Goal: Information Seeking & Learning: Learn about a topic

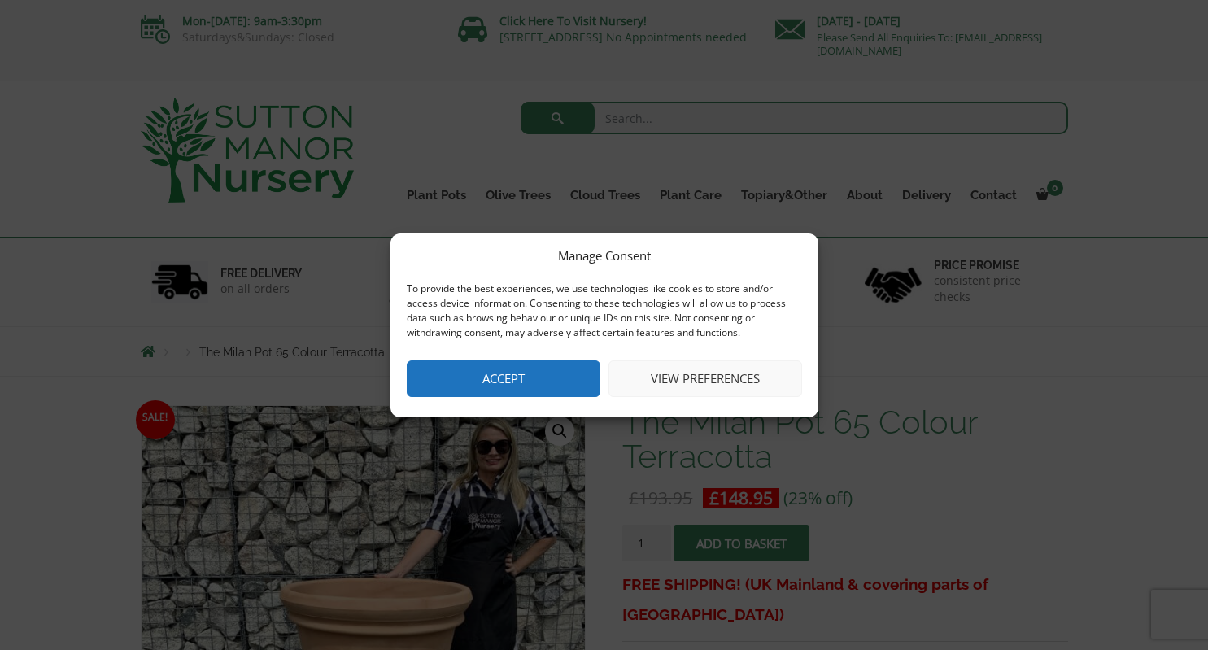
click at [734, 383] on button "View preferences" at bounding box center [705, 378] width 194 height 37
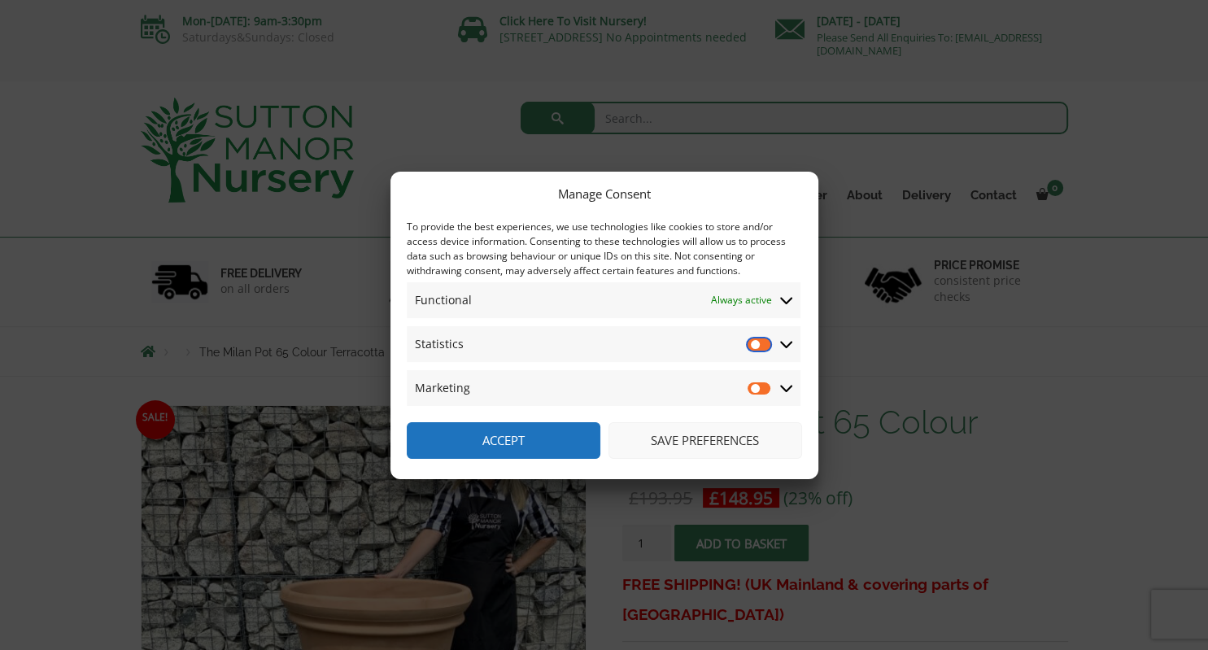
click at [766, 344] on input "Statistics" at bounding box center [759, 344] width 24 height 16
click at [750, 343] on input "Statistics" at bounding box center [759, 344] width 24 height 16
click at [756, 340] on input "Statistics" at bounding box center [759, 344] width 24 height 16
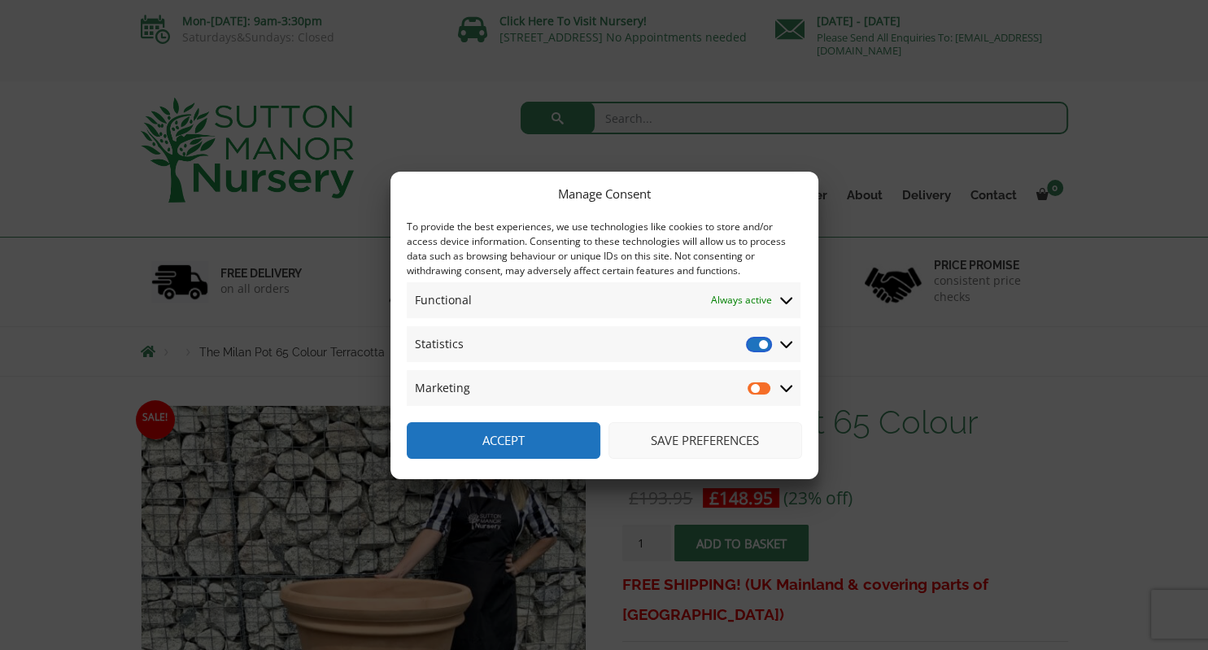
click at [756, 340] on input "Statistics" at bounding box center [759, 344] width 24 height 16
click at [754, 343] on input "Statistics" at bounding box center [759, 344] width 24 height 16
checkbox input "true"
click at [755, 390] on input "Marketing" at bounding box center [759, 388] width 24 height 16
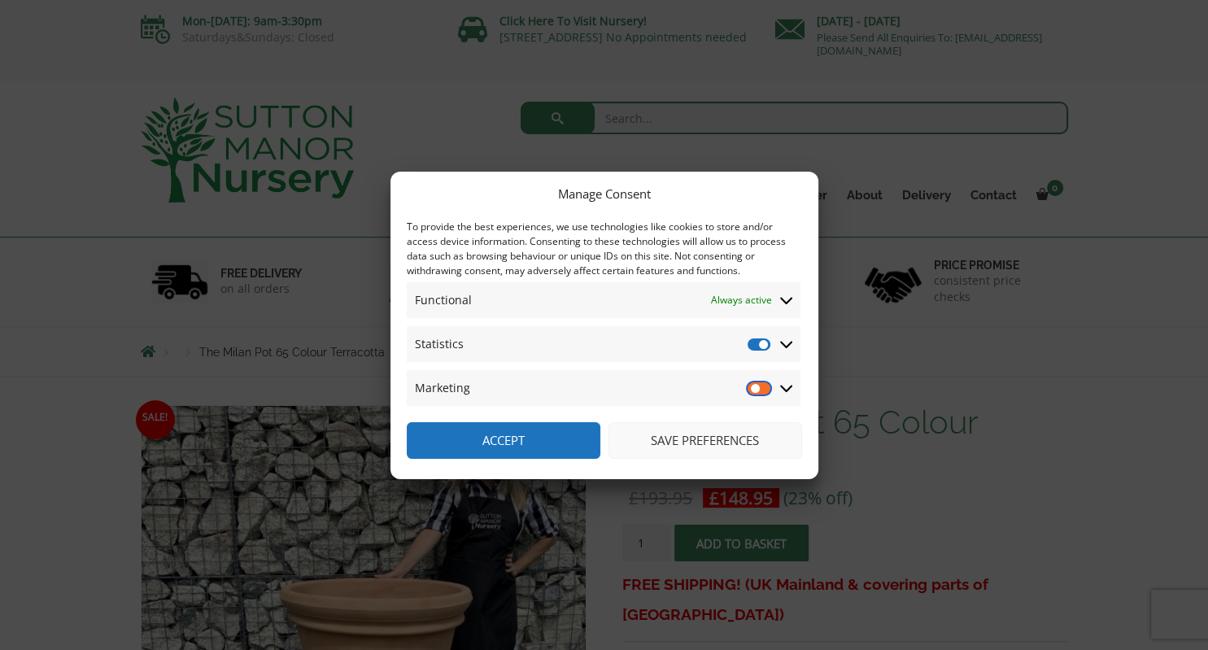
click at [755, 390] on input "Marketing" at bounding box center [759, 388] width 24 height 16
click at [755, 389] on input "Marketing" at bounding box center [759, 388] width 24 height 16
checkbox input "true"
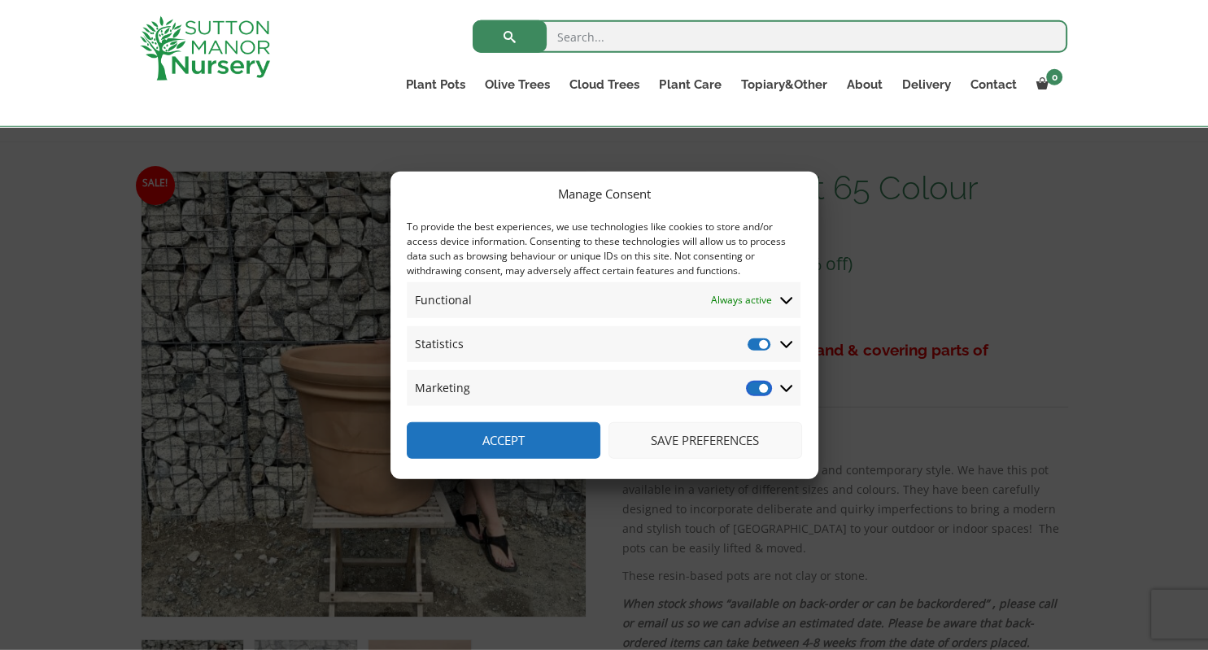
scroll to position [172, 0]
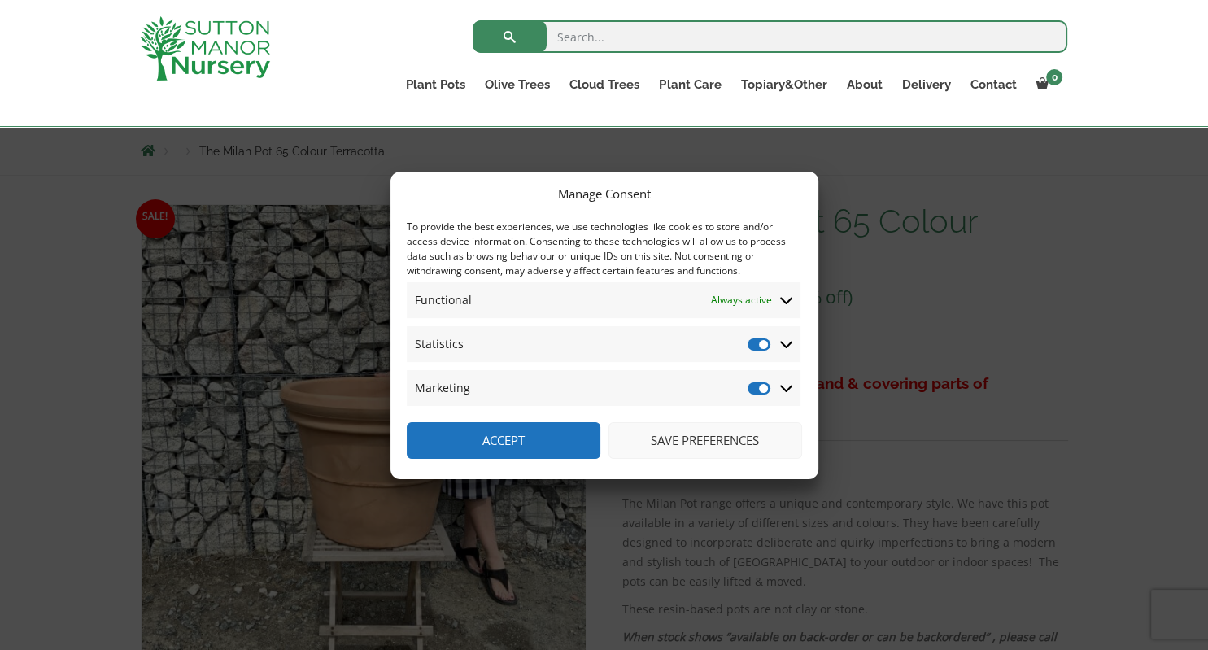
click at [717, 440] on button "Save preferences" at bounding box center [705, 440] width 194 height 37
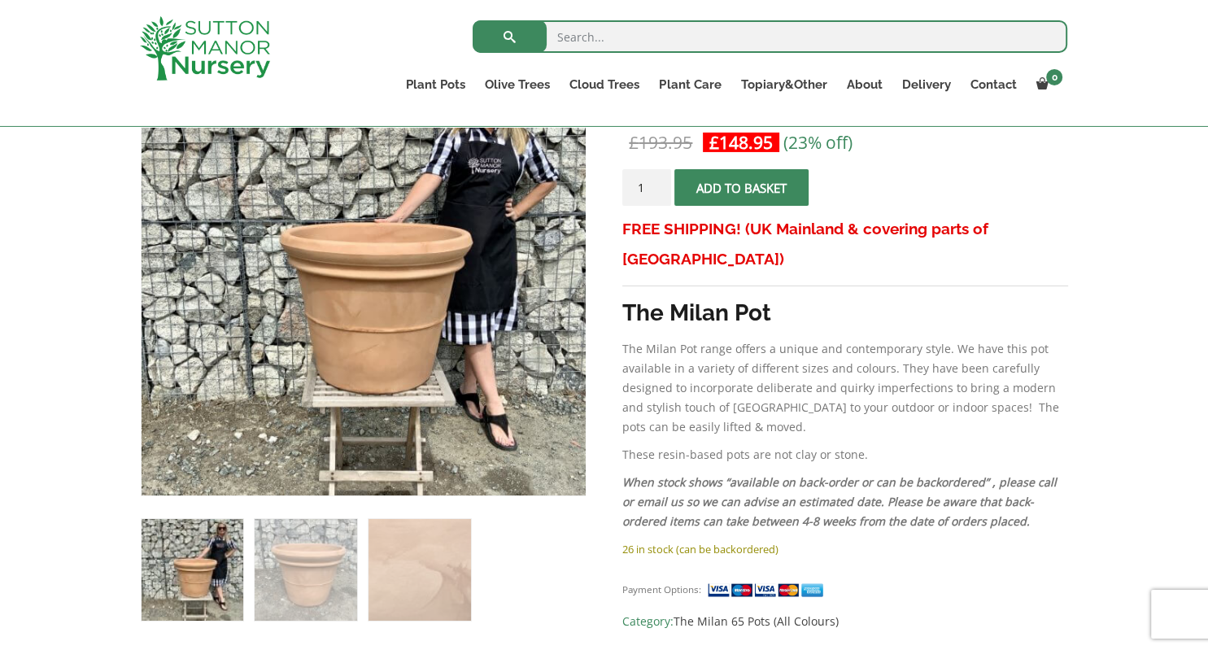
scroll to position [185, 0]
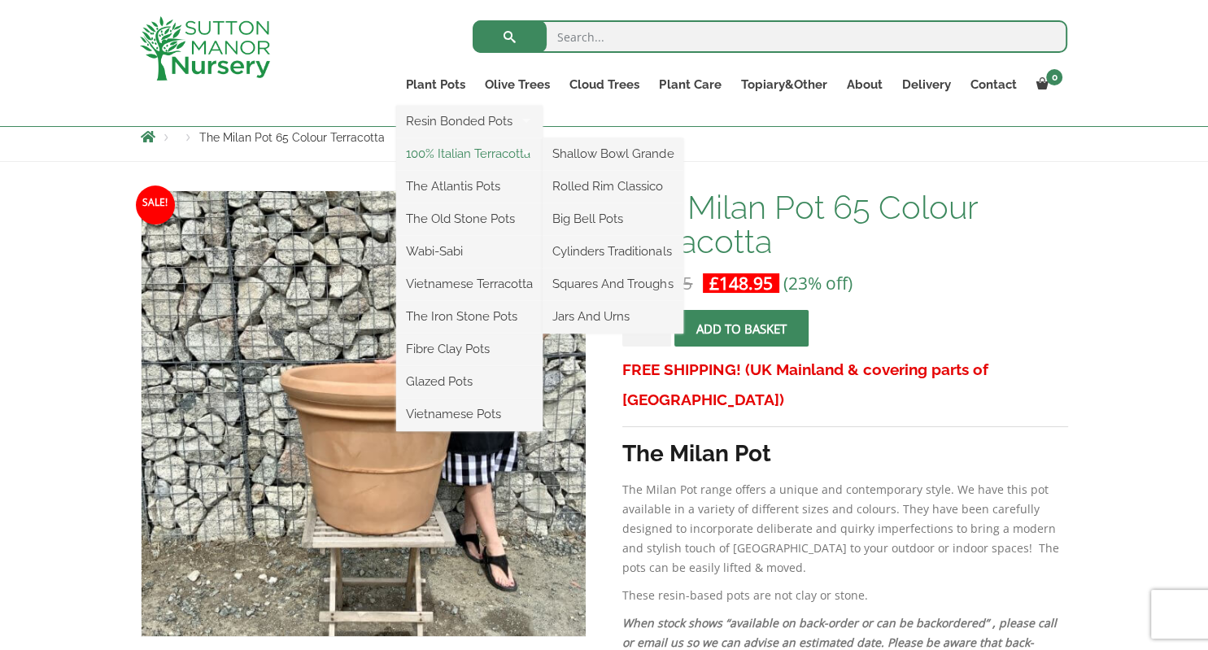
click at [455, 157] on link "100% Italian Terracotta" at bounding box center [469, 154] width 146 height 24
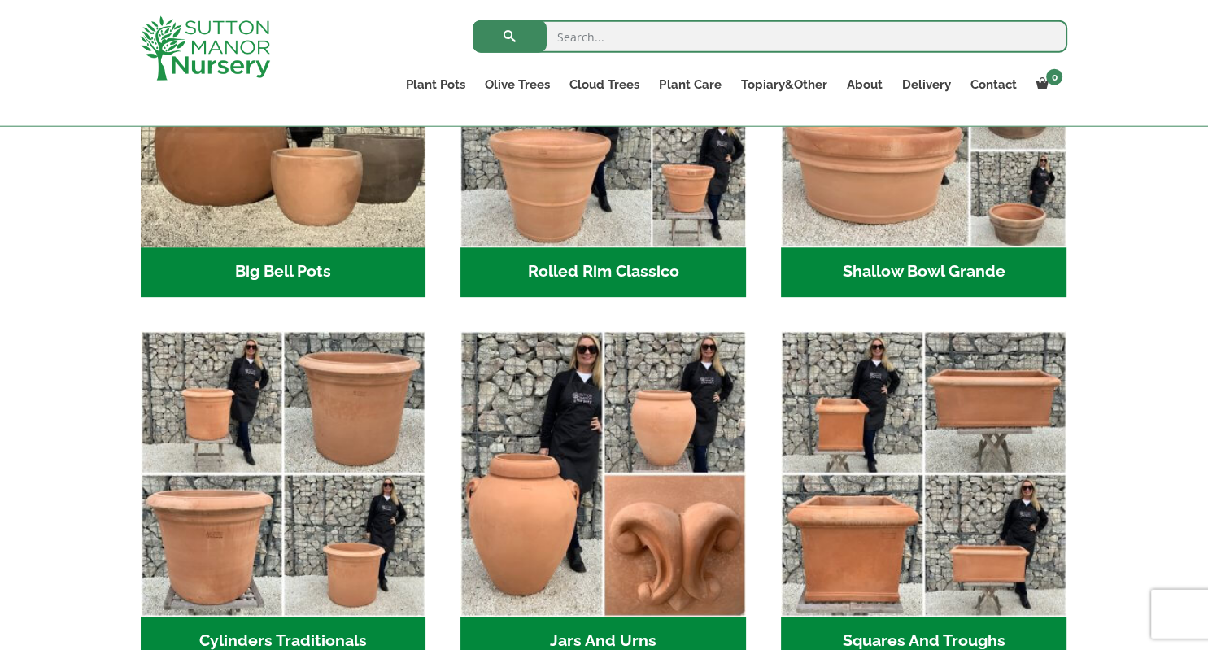
scroll to position [601, 0]
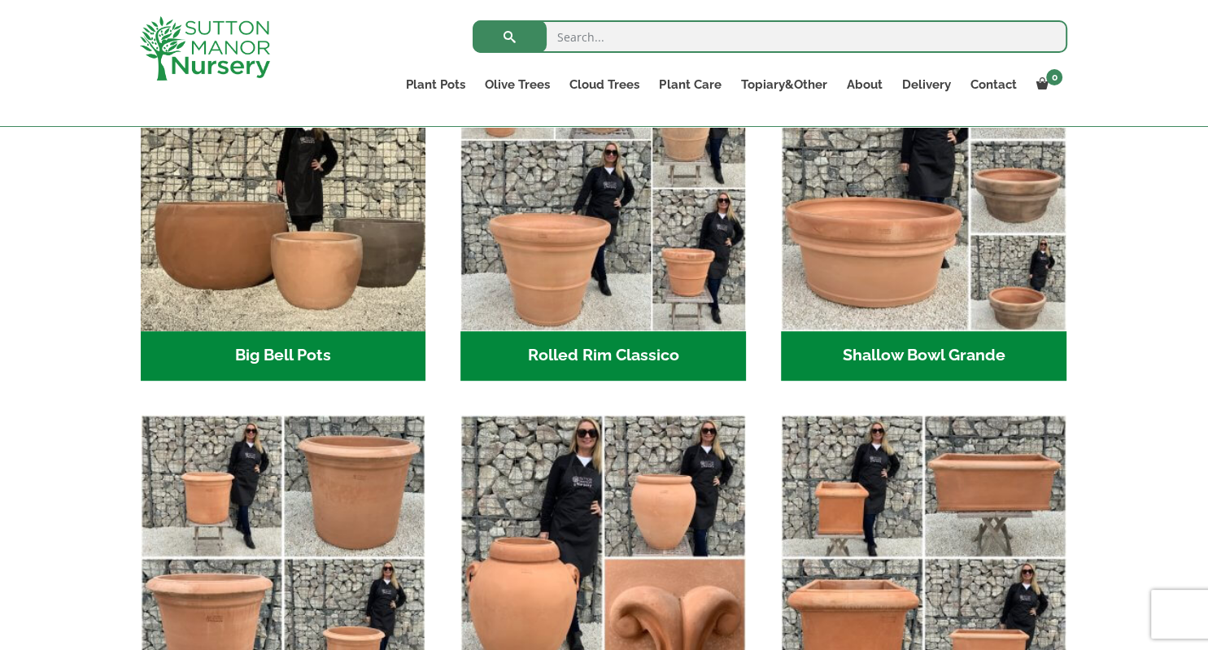
click at [596, 344] on h2 "Rolled Rim Classico (7)" at bounding box center [602, 356] width 285 height 50
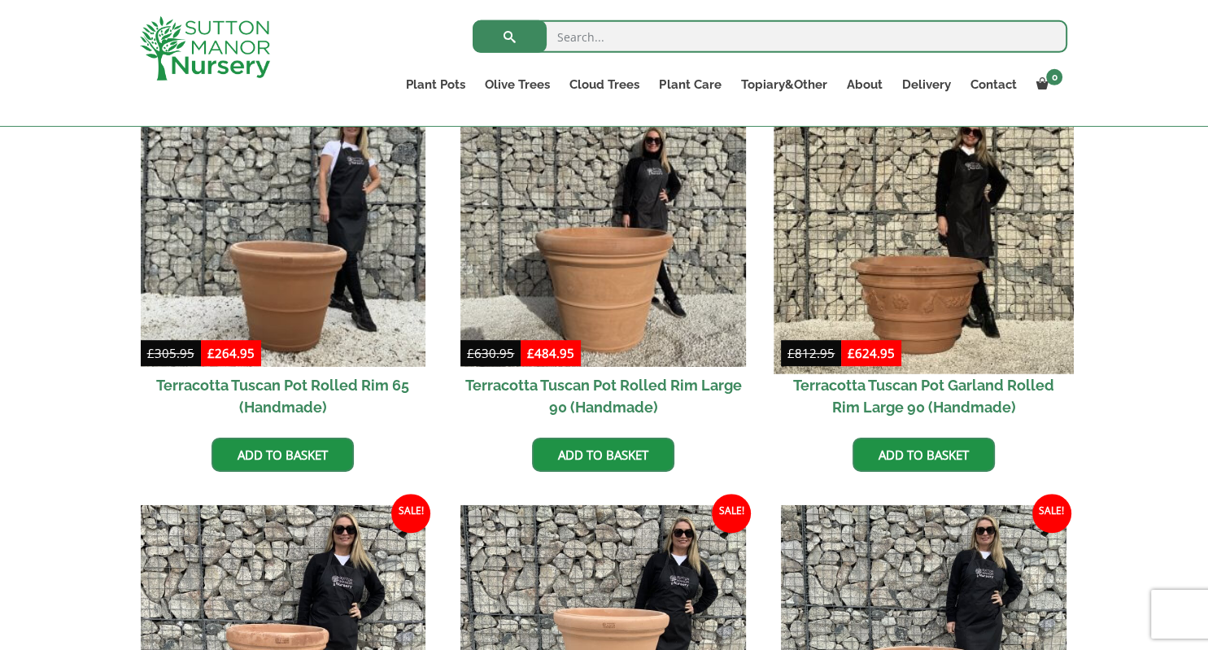
scroll to position [773, 0]
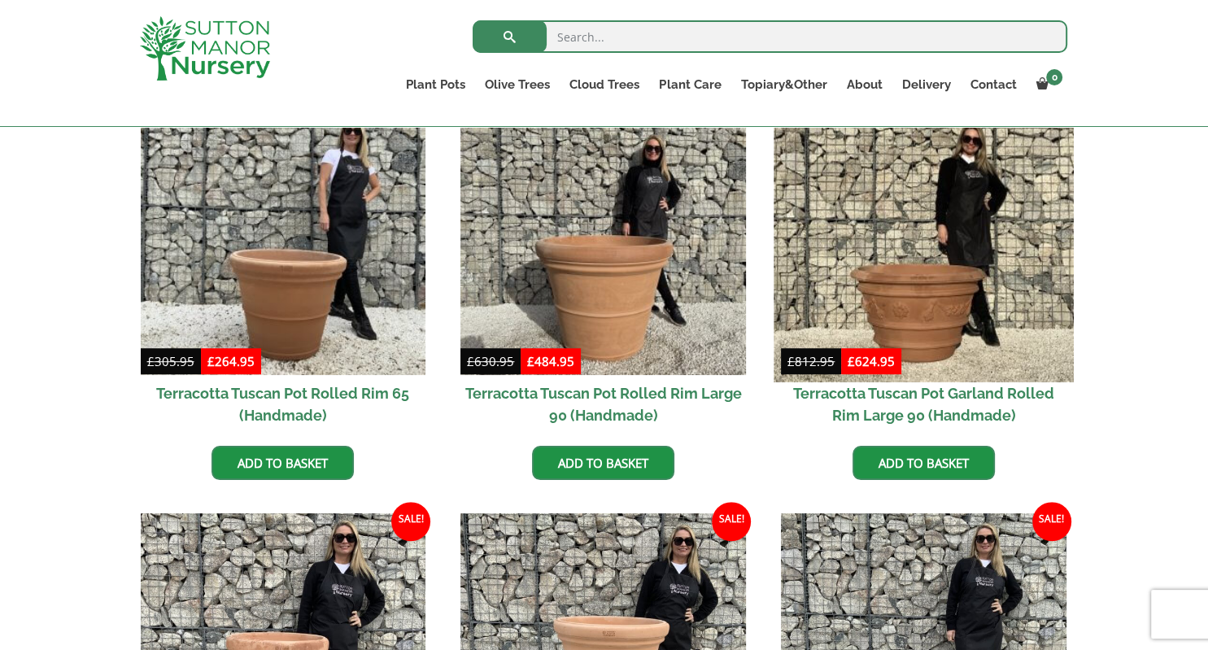
click at [916, 319] on img at bounding box center [922, 231] width 299 height 299
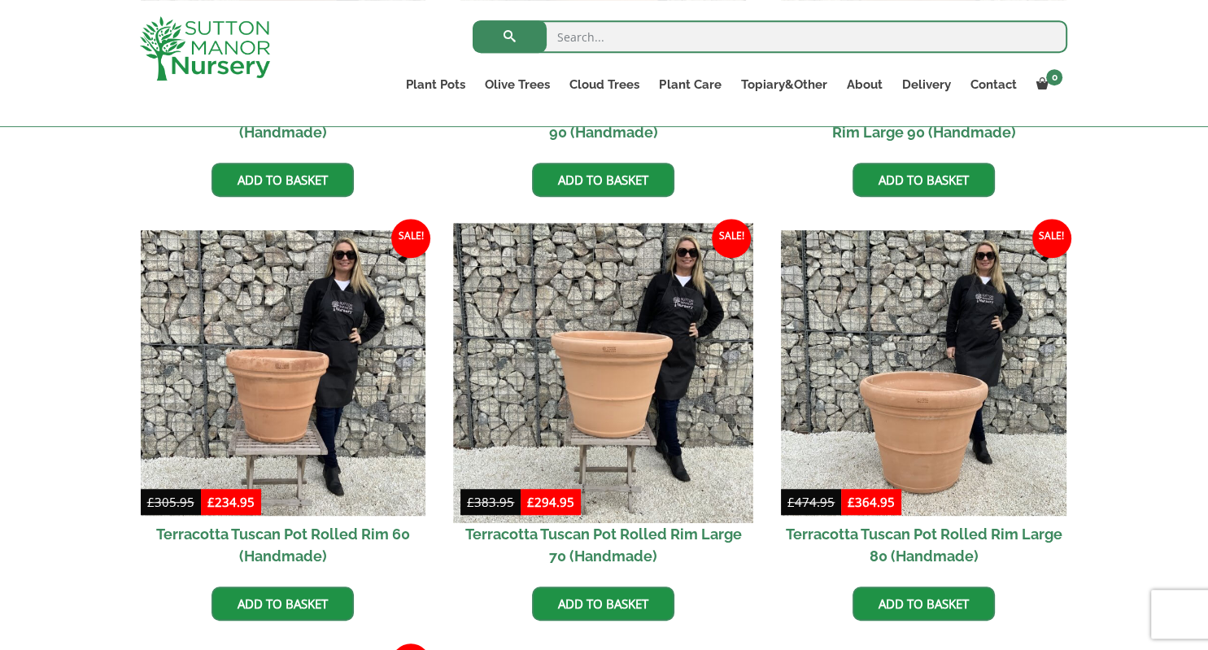
scroll to position [1087, 0]
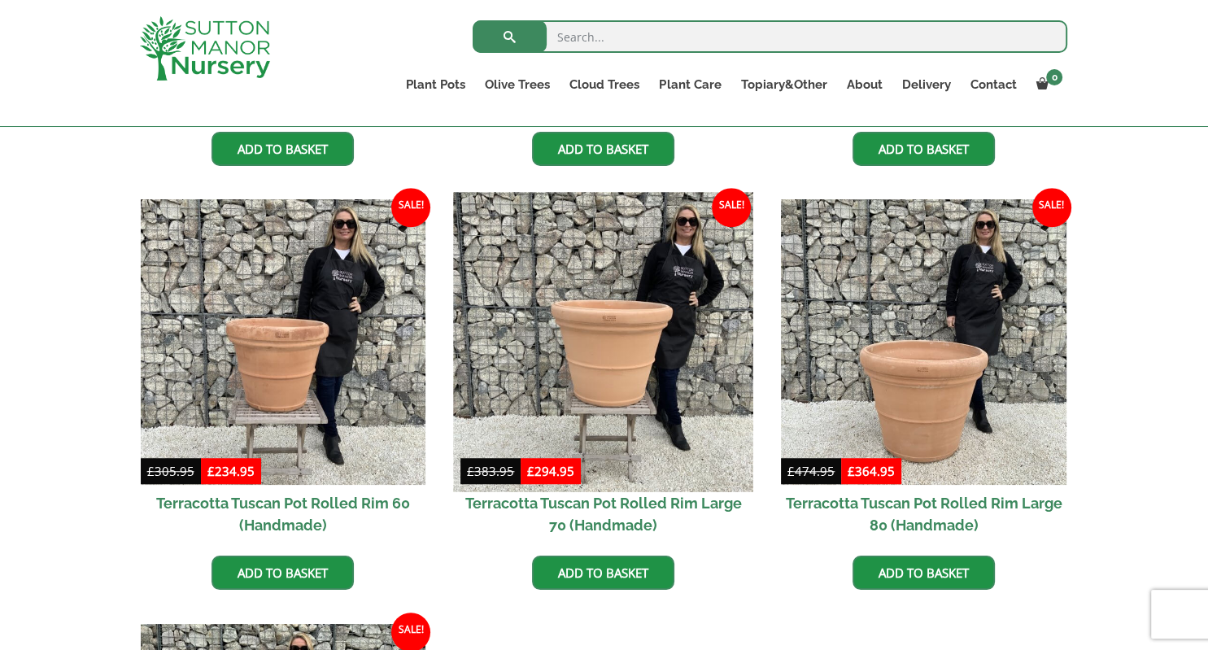
click at [597, 354] on img at bounding box center [603, 342] width 299 height 299
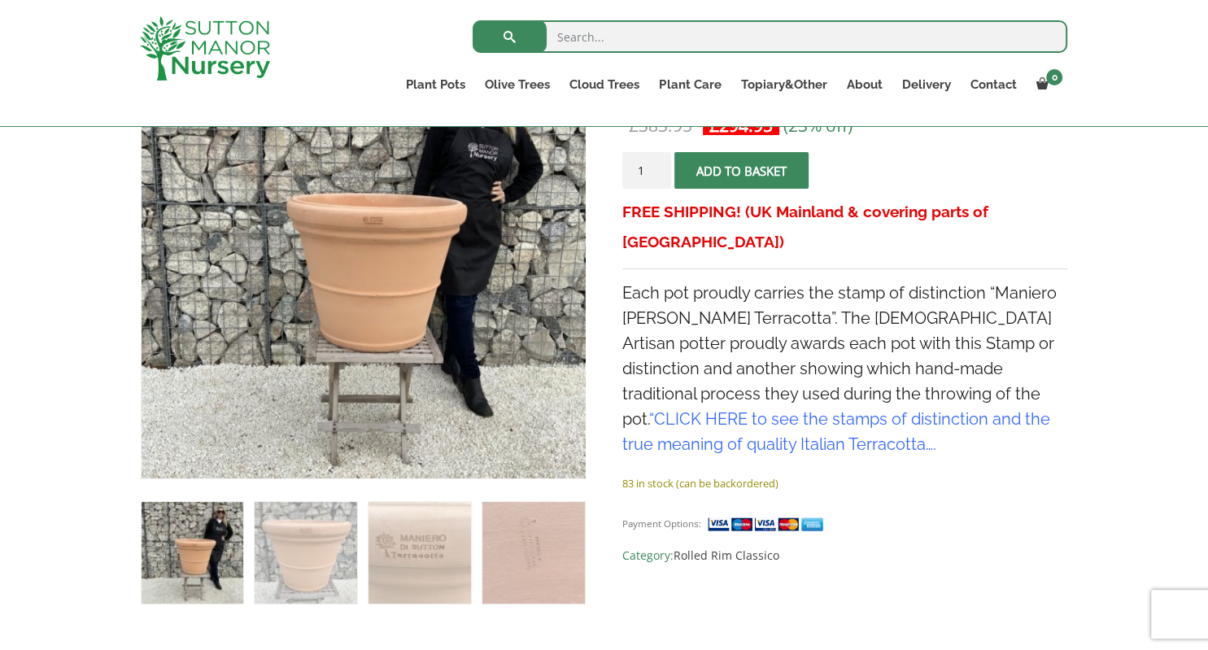
scroll to position [429, 0]
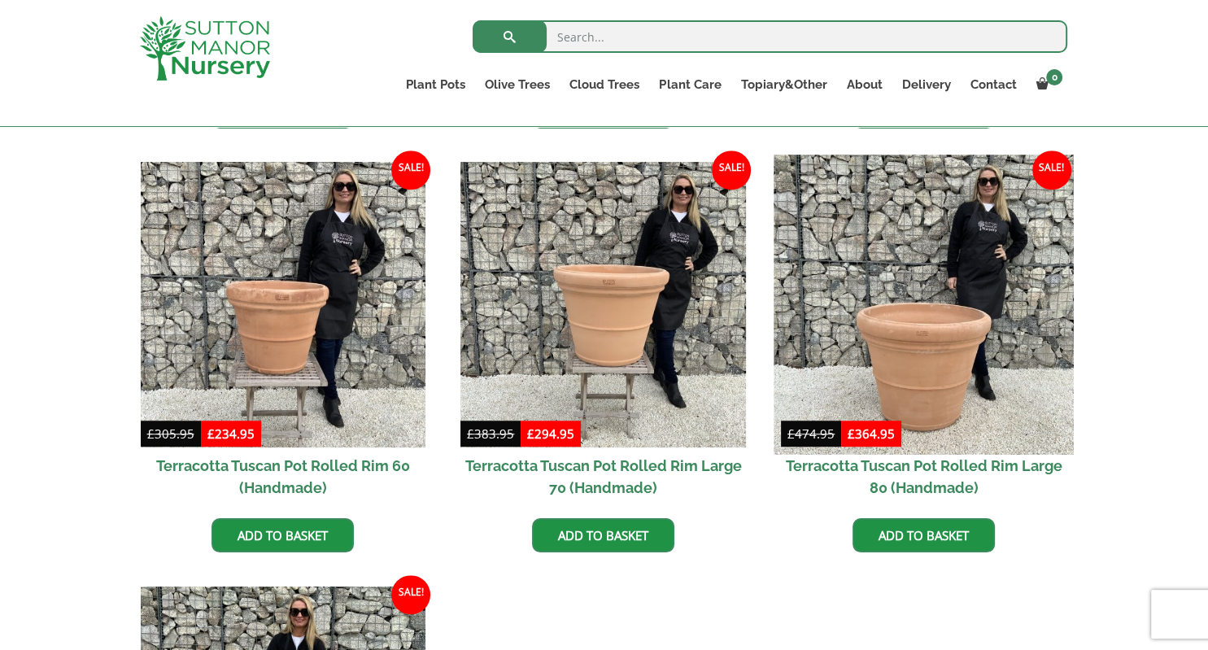
scroll to position [1144, 0]
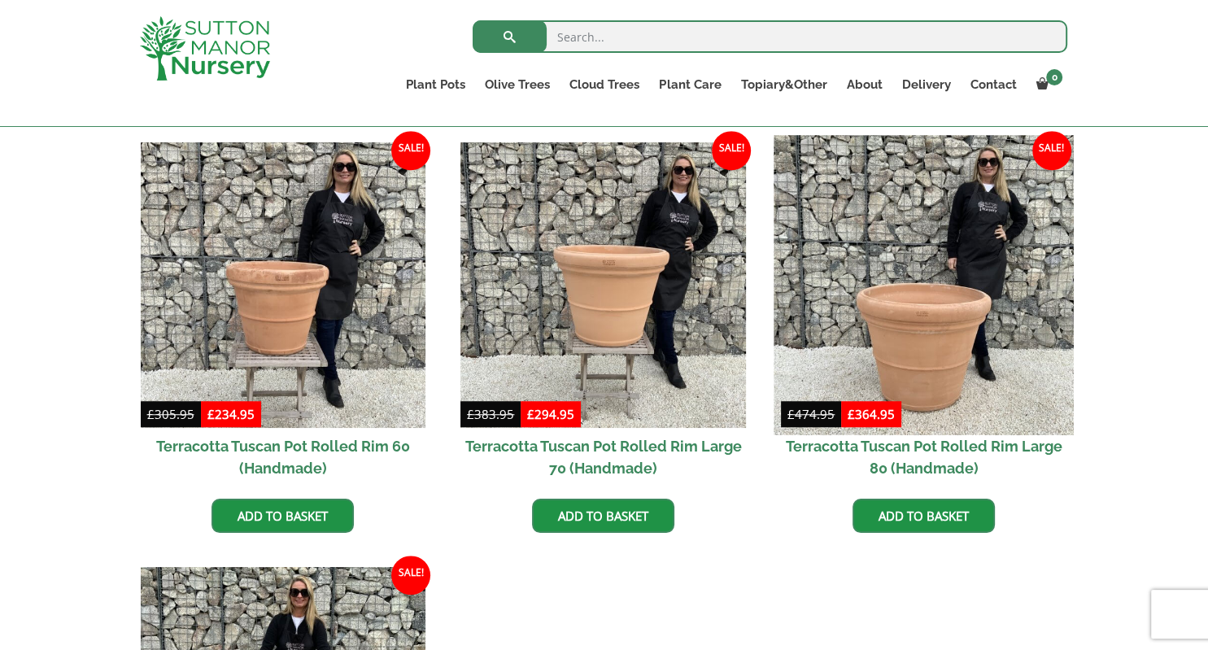
click at [945, 357] on img at bounding box center [922, 285] width 299 height 299
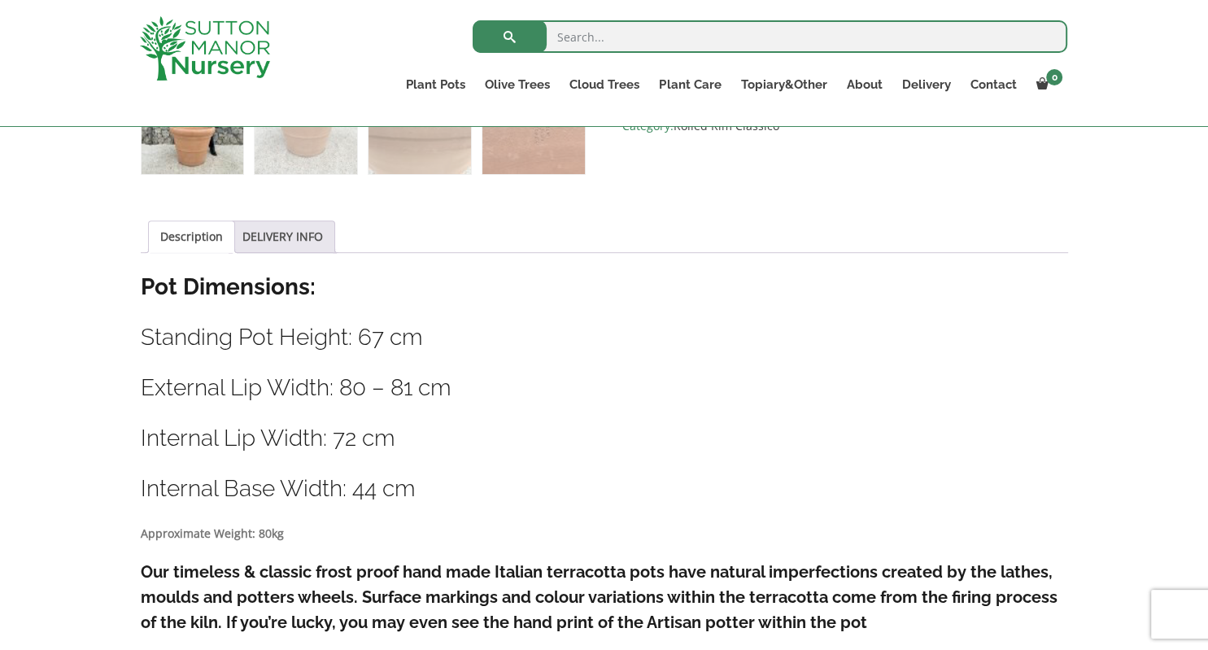
scroll to position [429, 0]
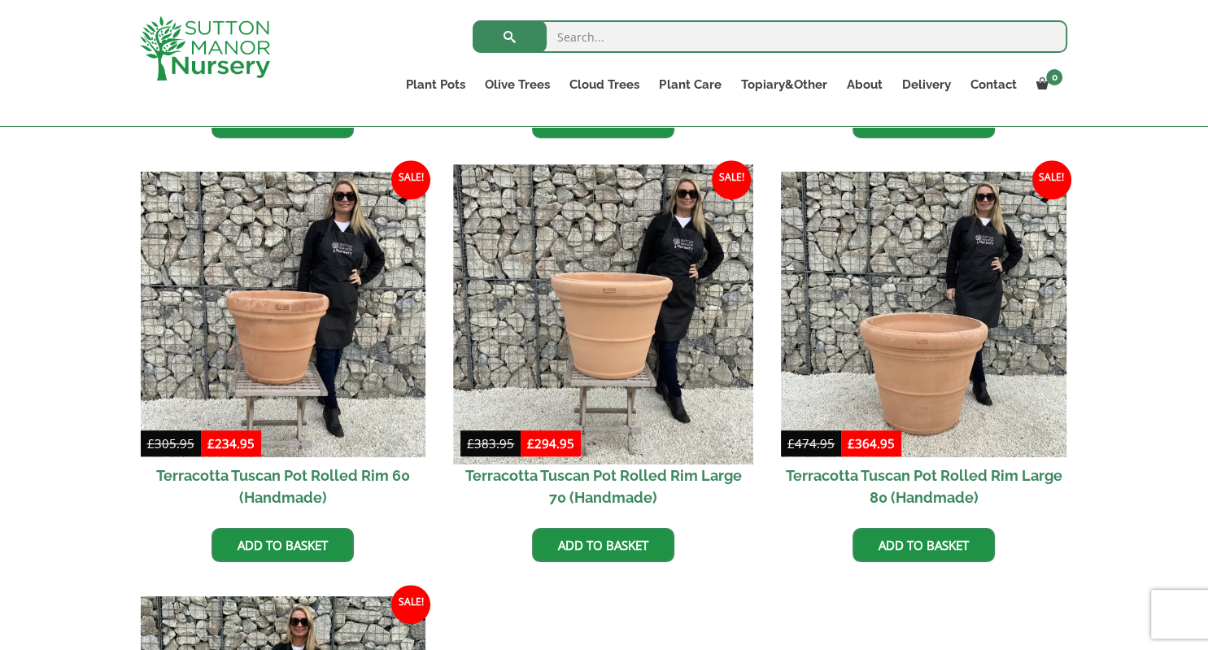
scroll to position [1144, 0]
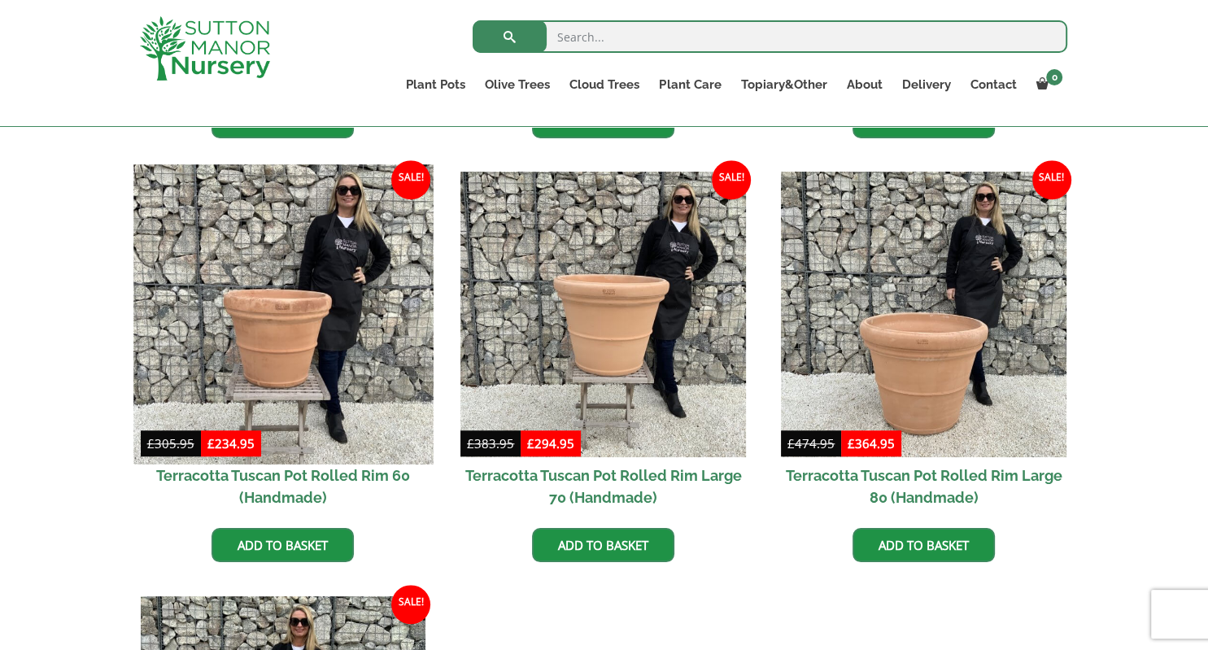
click at [277, 365] on img at bounding box center [282, 314] width 299 height 299
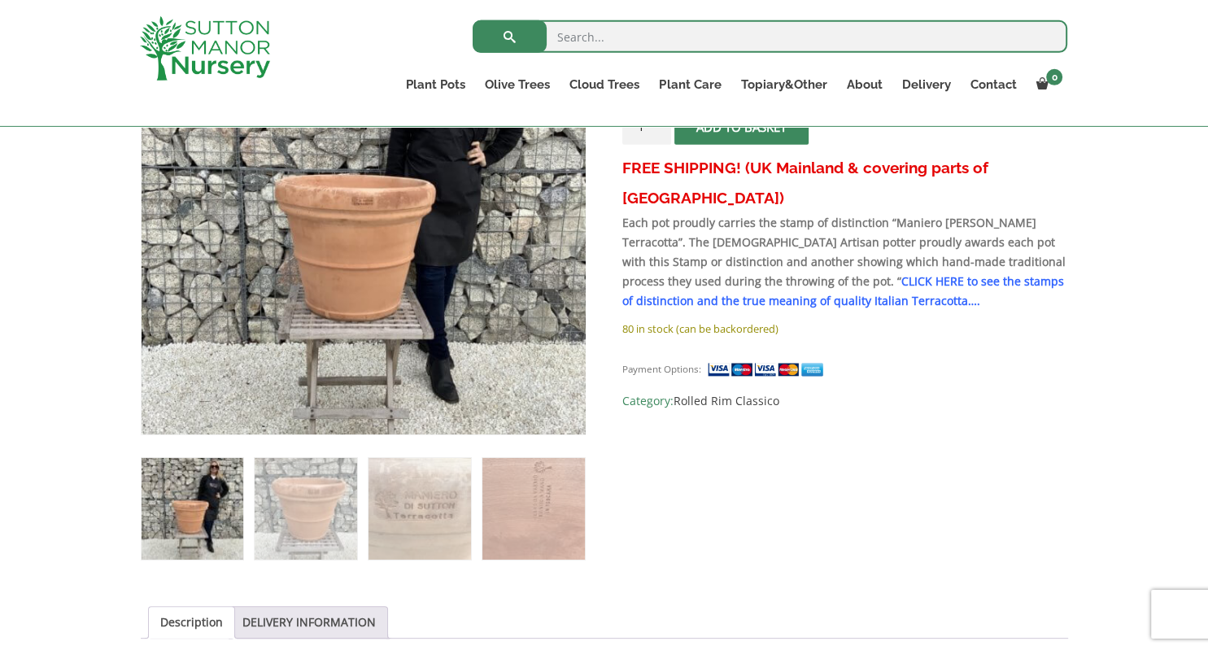
scroll to position [343, 0]
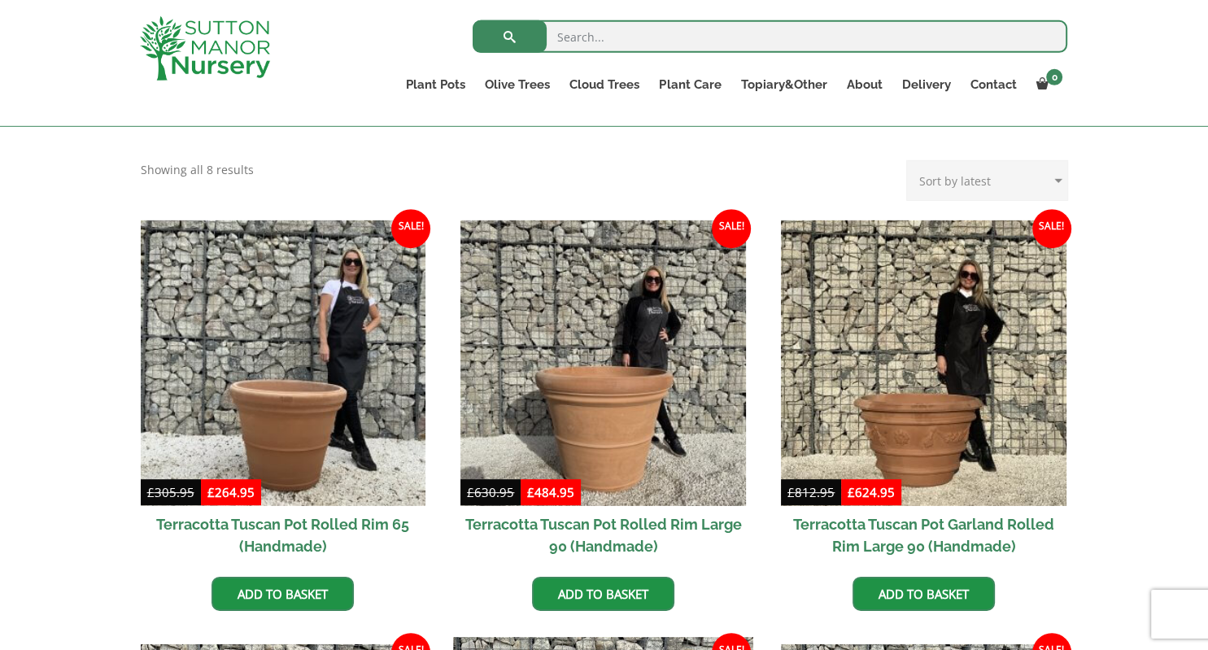
scroll to position [599, 0]
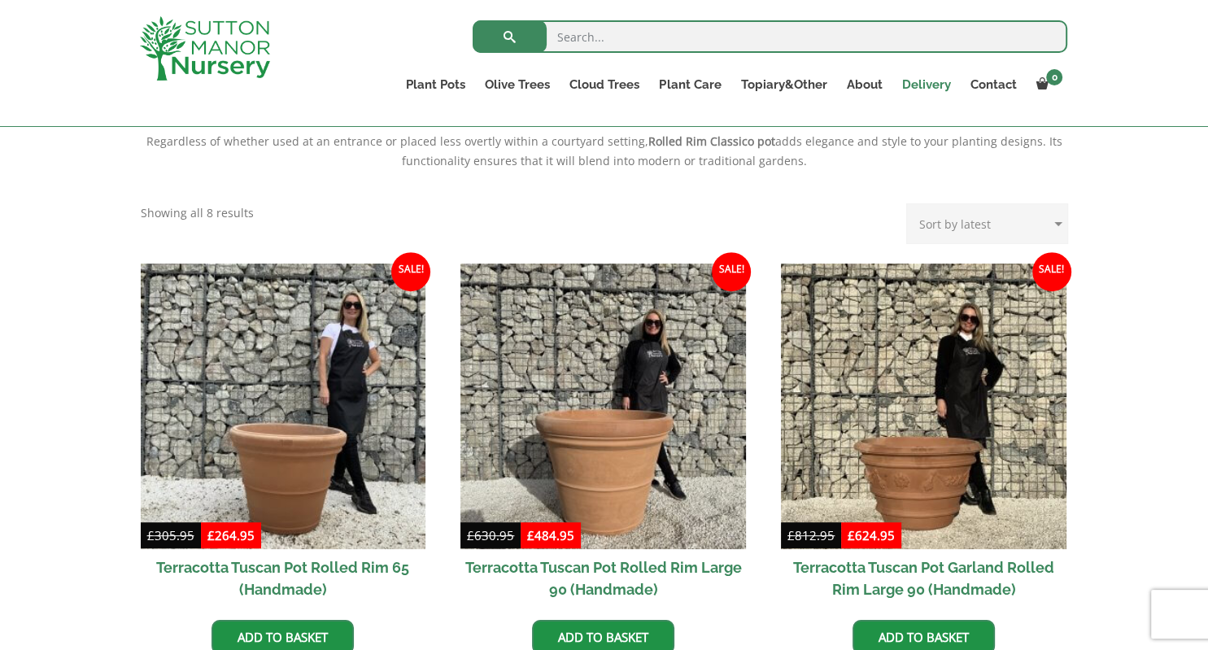
click at [924, 84] on link "Delivery" at bounding box center [925, 84] width 68 height 23
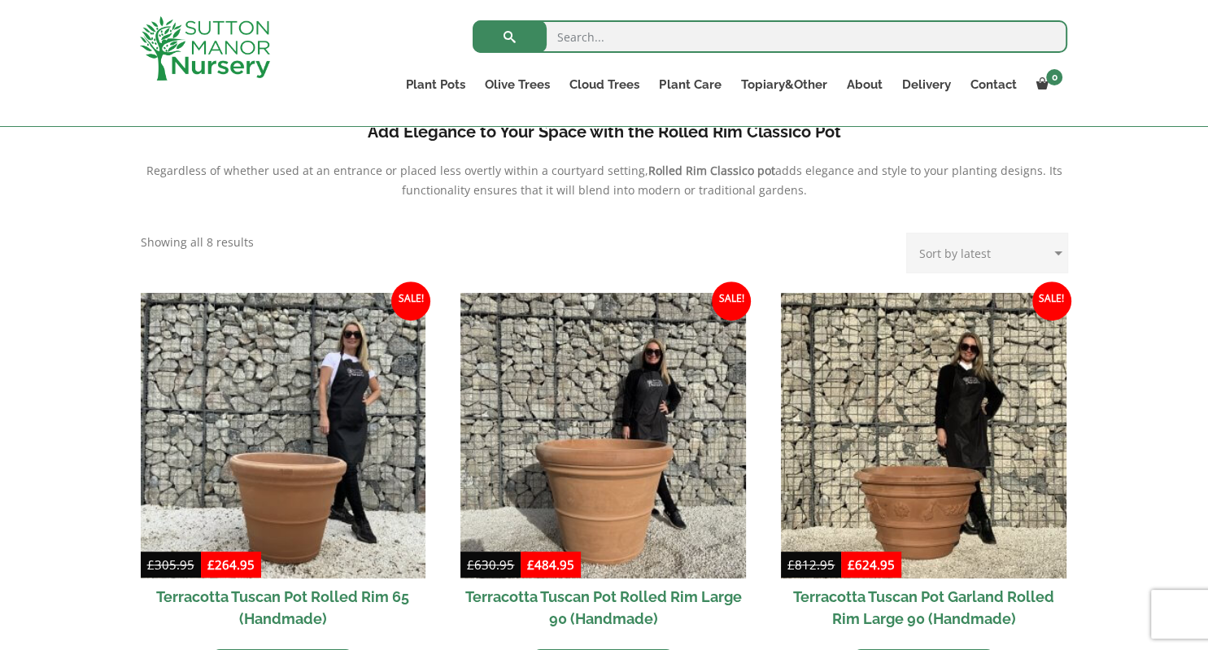
scroll to position [599, 0]
click at [996, 83] on link "Contact" at bounding box center [993, 84] width 66 height 23
